Goal: Task Accomplishment & Management: Use online tool/utility

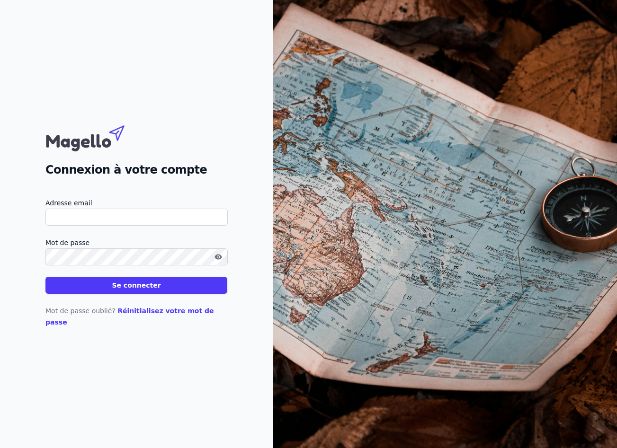
click at [113, 226] on input "Adresse email" at bounding box center [136, 217] width 182 height 17
drag, startPoint x: 64, startPoint y: 224, endPoint x: -23, endPoint y: 220, distance: 86.7
click at [0, 220] on html "Connexion à votre compte Adresse email julie@profisco.be Mot de passe Se connec…" at bounding box center [308, 224] width 617 height 448
click at [45, 277] on button "Se connecter" at bounding box center [136, 285] width 182 height 17
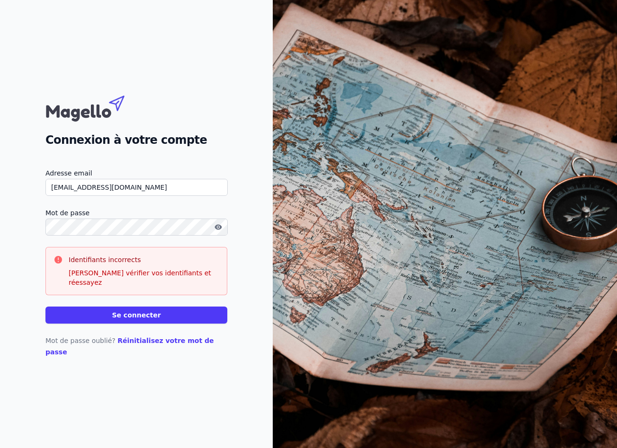
click at [61, 196] on input "info@profisco.be" at bounding box center [136, 187] width 182 height 17
drag, startPoint x: 61, startPoint y: 199, endPoint x: -37, endPoint y: 199, distance: 98.0
click at [0, 199] on html "Connexion à votre compte Adresse email info@profisco.be Mot de passe Identifian…" at bounding box center [308, 224] width 617 height 448
type input "[PERSON_NAME][EMAIL_ADDRESS][DOMAIN_NAME]"
click at [152, 320] on button "Se connecter" at bounding box center [136, 315] width 182 height 17
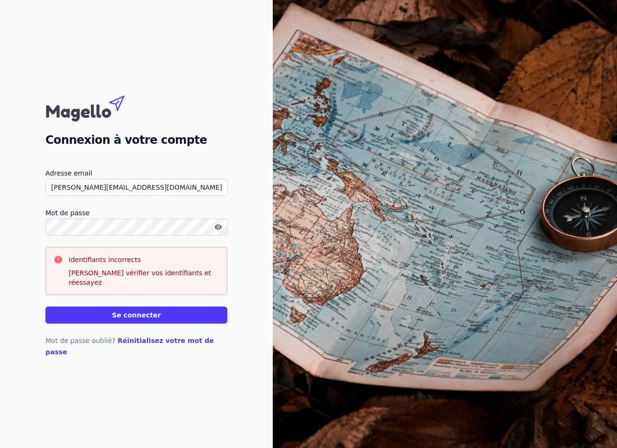
click at [133, 319] on button "Se connecter" at bounding box center [136, 315] width 182 height 17
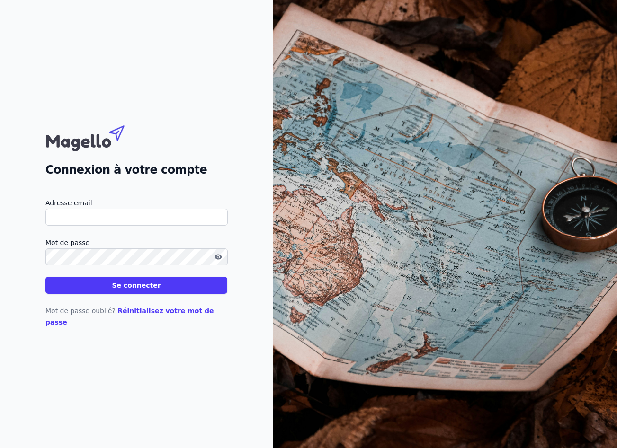
click at [102, 223] on input "Adresse email" at bounding box center [136, 217] width 182 height 17
type input "[PERSON_NAME][EMAIL_ADDRESS][DOMAIN_NAME]"
click at [45, 277] on button "Se connecter" at bounding box center [136, 285] width 182 height 17
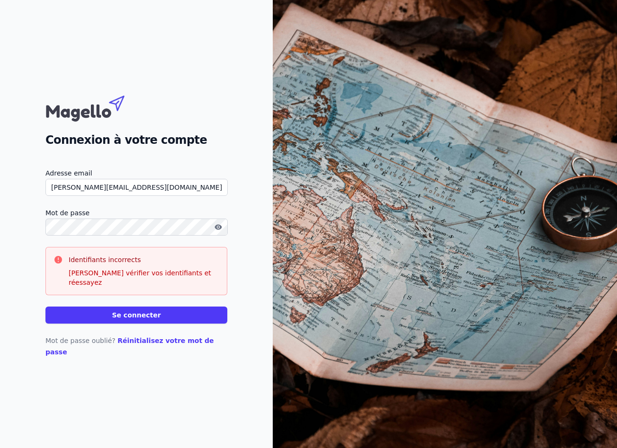
click at [140, 316] on button "Se connecter" at bounding box center [136, 315] width 182 height 17
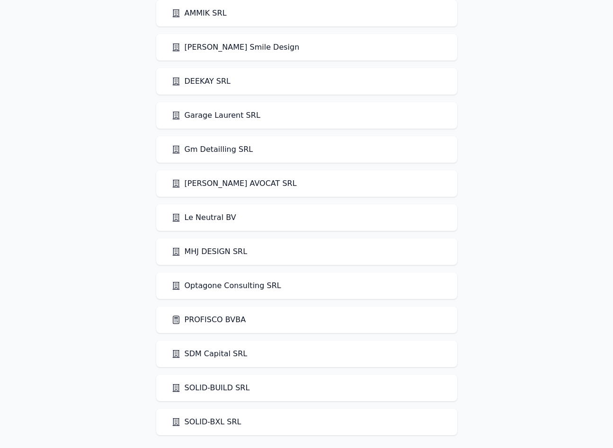
scroll to position [46, 0]
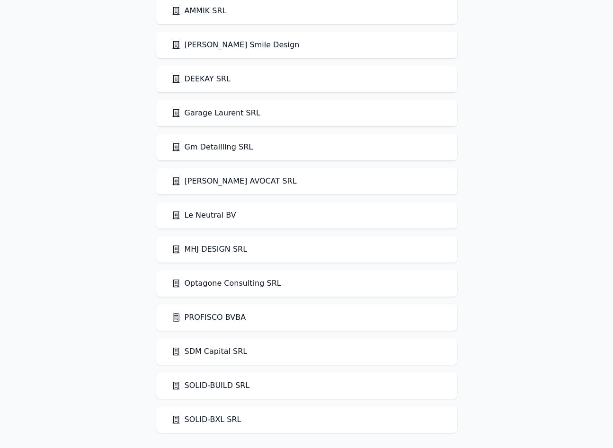
click at [213, 321] on link "PROFISCO BVBA" at bounding box center [208, 317] width 75 height 11
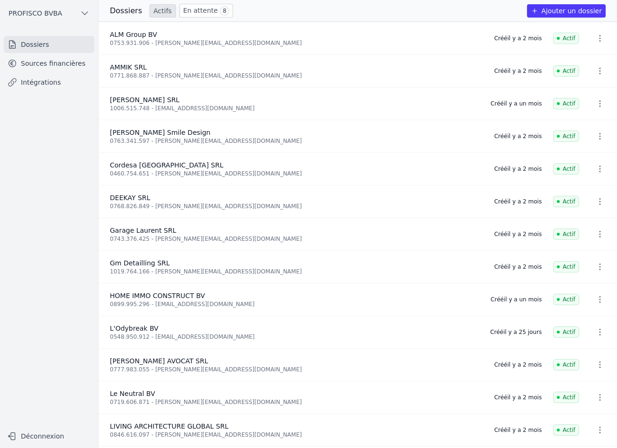
click at [135, 230] on span "Garage Laurent SRL" at bounding box center [143, 231] width 66 height 8
click at [32, 61] on link "Sources financières" at bounding box center [49, 63] width 90 height 17
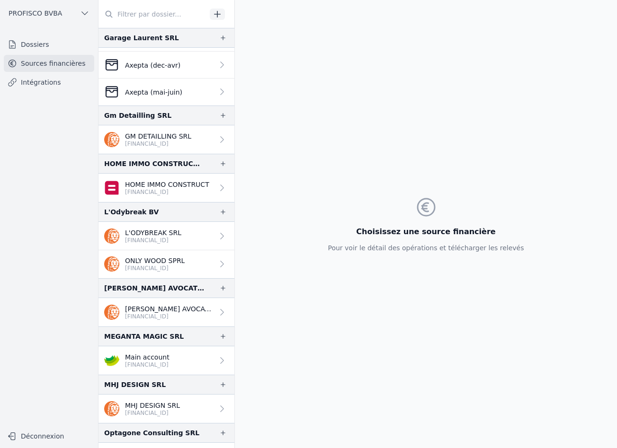
scroll to position [284, 0]
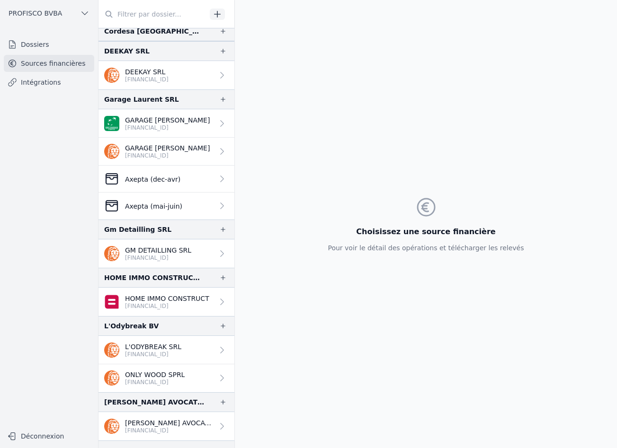
click at [158, 180] on p "Axepta (dec-avr)" at bounding box center [152, 179] width 55 height 9
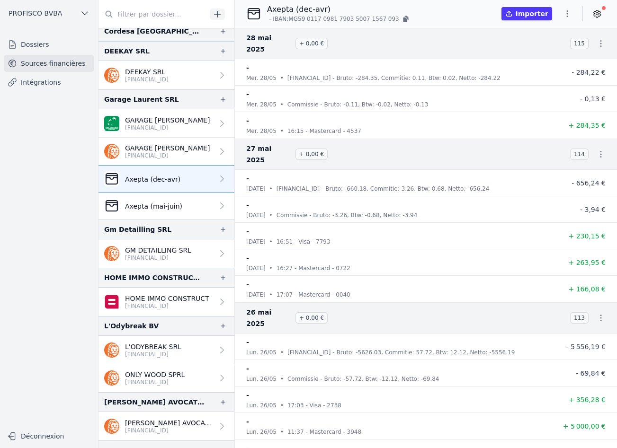
click at [155, 204] on p "Axepta (mai-juin)" at bounding box center [153, 206] width 57 height 9
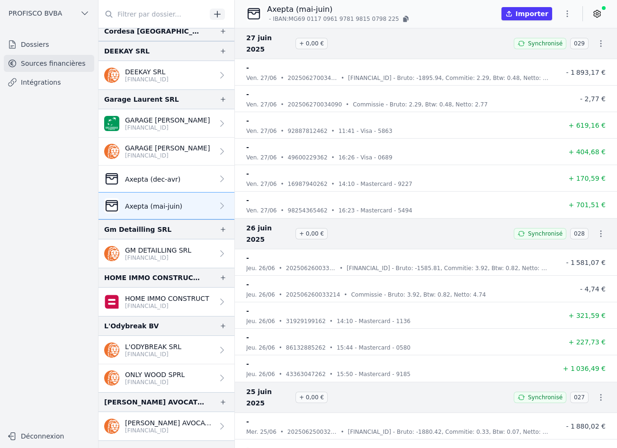
click at [174, 181] on p "Axepta (dec-avr)" at bounding box center [152, 179] width 55 height 9
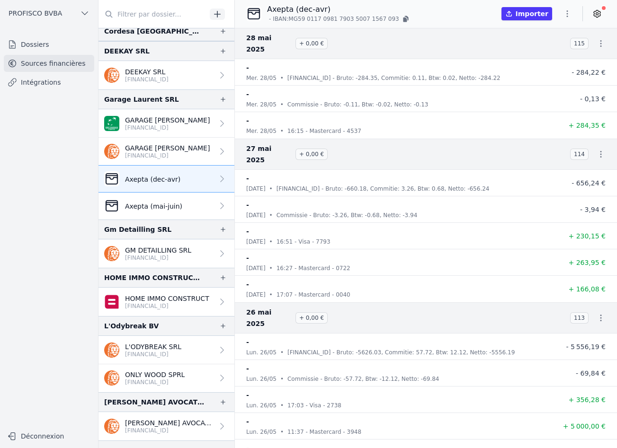
click at [176, 208] on p "Axepta (mai-juin)" at bounding box center [153, 206] width 57 height 9
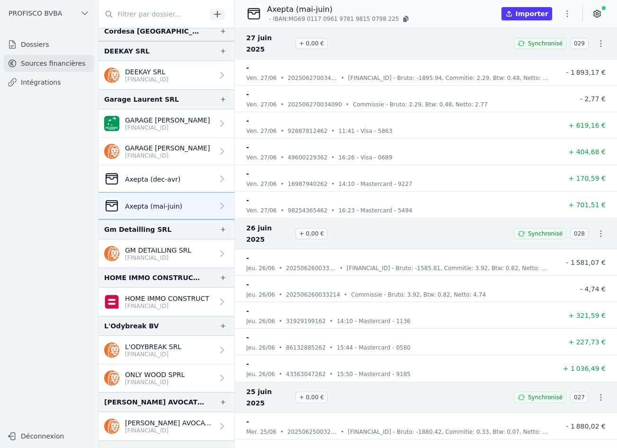
click at [536, 15] on button "Importer" at bounding box center [526, 13] width 51 height 13
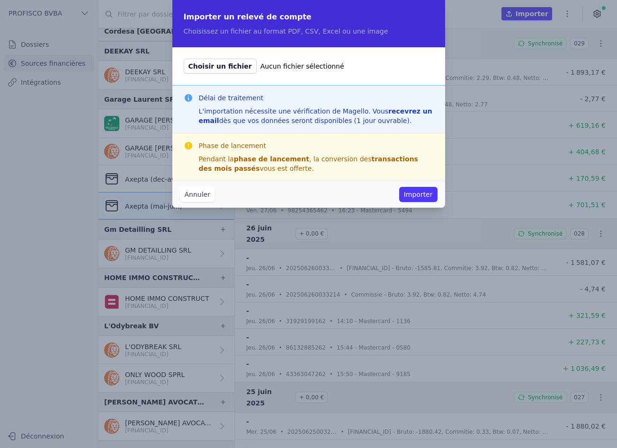
click at [183, 196] on button "Annuler" at bounding box center [197, 194] width 35 height 15
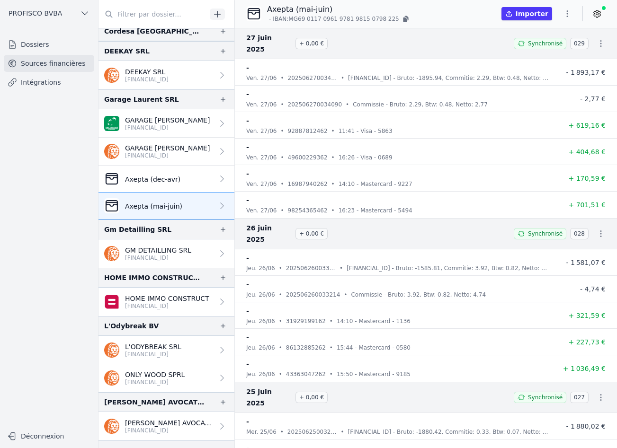
click at [137, 187] on link "Axepta (dec-avr)" at bounding box center [166, 179] width 136 height 27
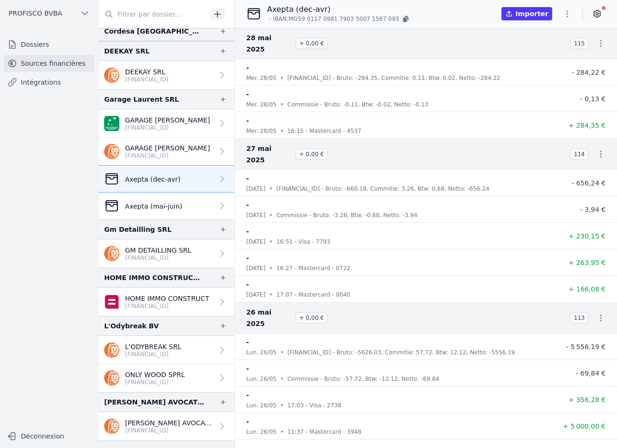
click at [173, 202] on p "Axepta (mai-juin)" at bounding box center [153, 206] width 57 height 9
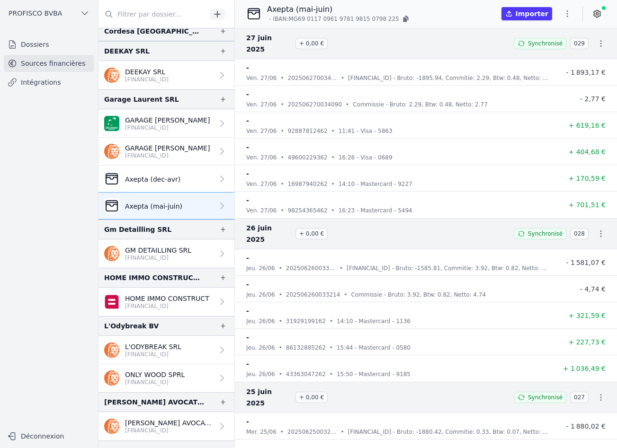
click at [535, 16] on button "Importer" at bounding box center [526, 13] width 51 height 13
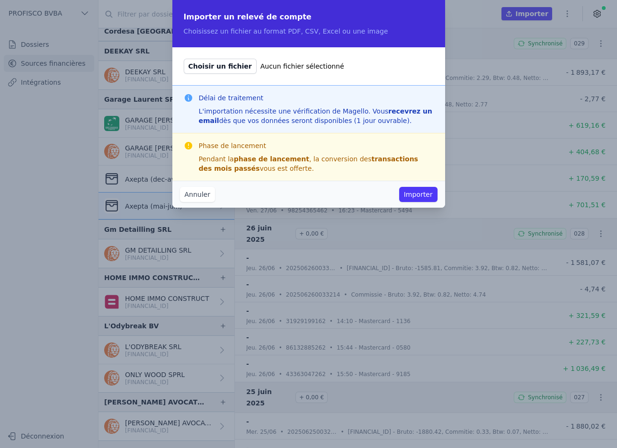
click at [216, 61] on span "Choisir un fichier" at bounding box center [220, 66] width 73 height 15
click at [184, 59] on input "Choisir un fichier Aucun fichier sélectionné" at bounding box center [183, 58] width 0 height 0
click at [199, 69] on span "Choisir un fichier" at bounding box center [220, 66] width 73 height 15
click at [184, 59] on input "Choisir un fichier Aucun fichier sélectionné" at bounding box center [183, 58] width 0 height 0
type input "C:\fakepath\2025_08_01_Garage_Laurent_SRL_1.pdf"
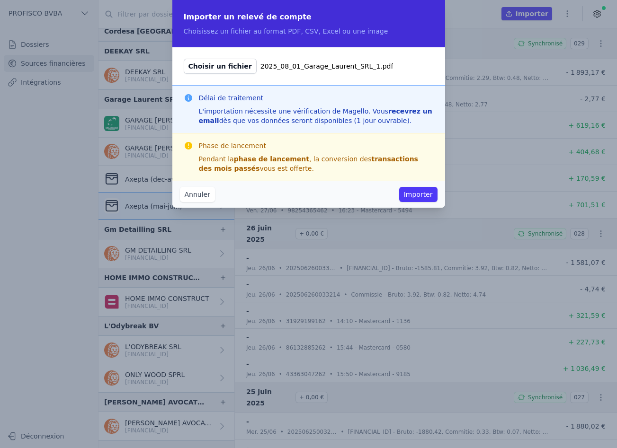
click at [427, 199] on button "Importer" at bounding box center [418, 194] width 38 height 15
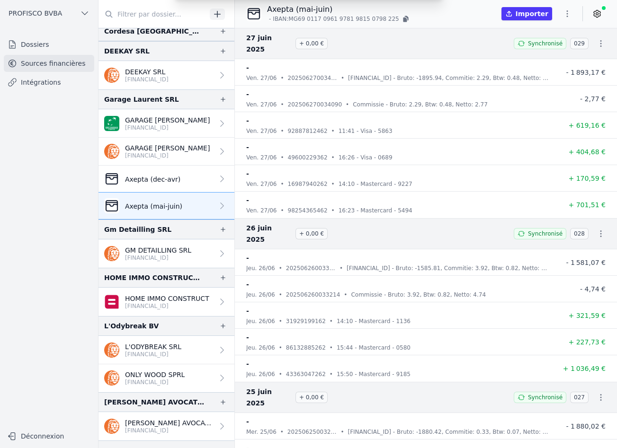
click at [418, 191] on div "Importer un relevé de compte Choisissez un fichier au format PDF, CSV, Excel ou…" at bounding box center [308, 224] width 617 height 448
